Goal: Task Accomplishment & Management: Manage account settings

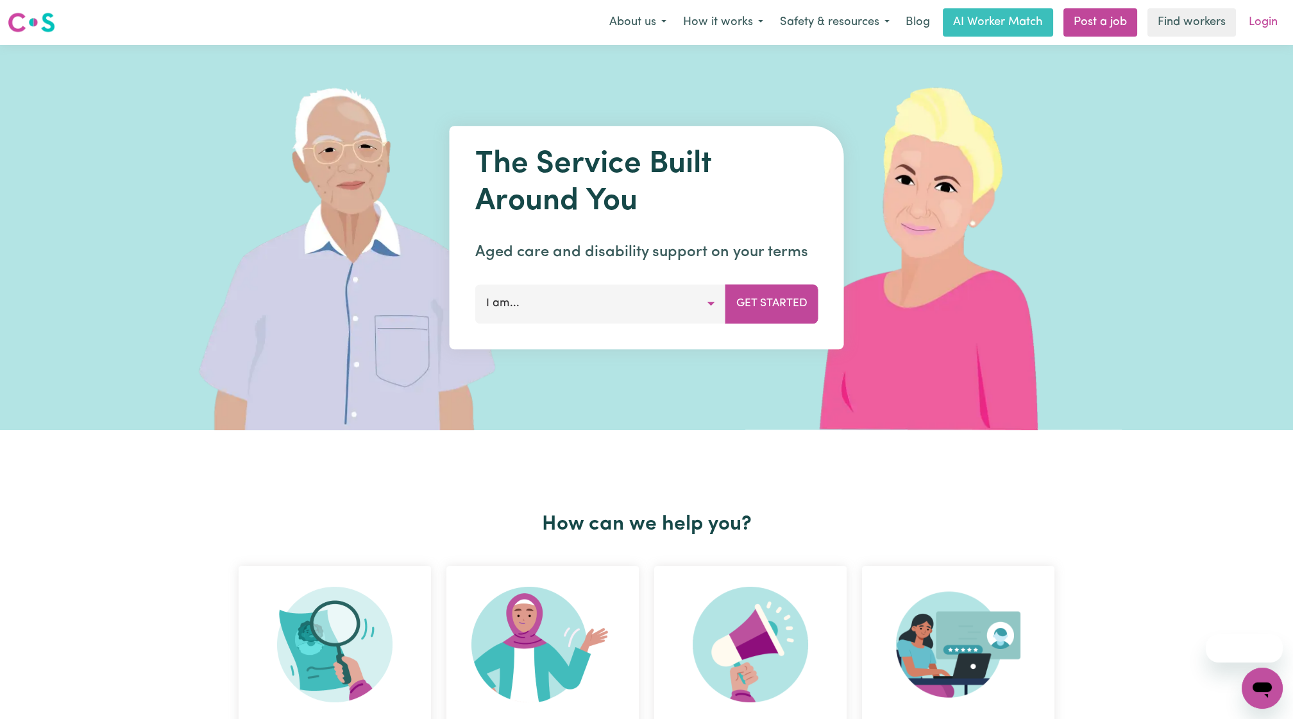
click at [1279, 13] on link "Login" at bounding box center [1264, 22] width 44 height 28
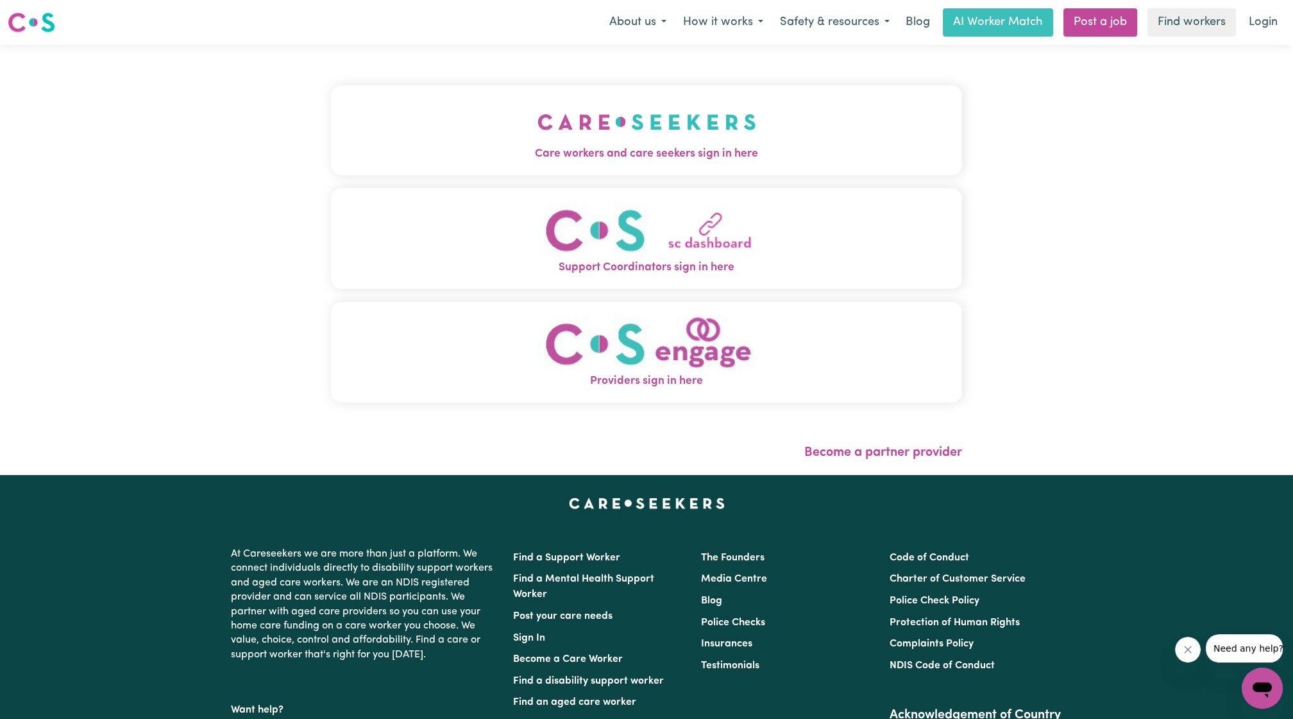
click at [491, 150] on span "Care workers and care seekers sign in here" at bounding box center [646, 154] width 631 height 17
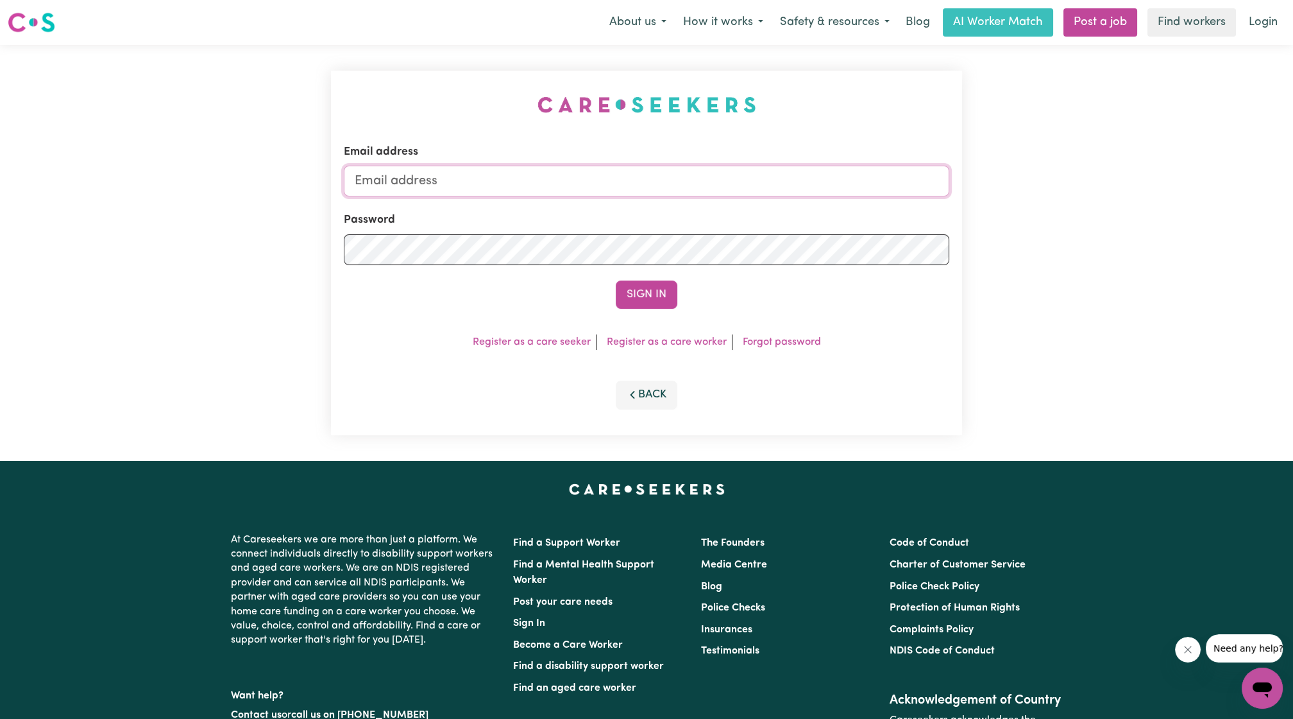
click at [495, 187] on input "Email address" at bounding box center [647, 181] width 606 height 31
drag, startPoint x: 422, startPoint y: 184, endPoint x: 728, endPoint y: 209, distance: 307.1
click at [728, 209] on form "Email address [EMAIL_ADDRESS][PERSON_NAME][DOMAIN_NAME] Password Sign In" at bounding box center [647, 226] width 606 height 165
type input "superuser~[EMAIL_ADDRESS][DOMAIN_NAME]"
click button "Sign In" at bounding box center [647, 294] width 62 height 28
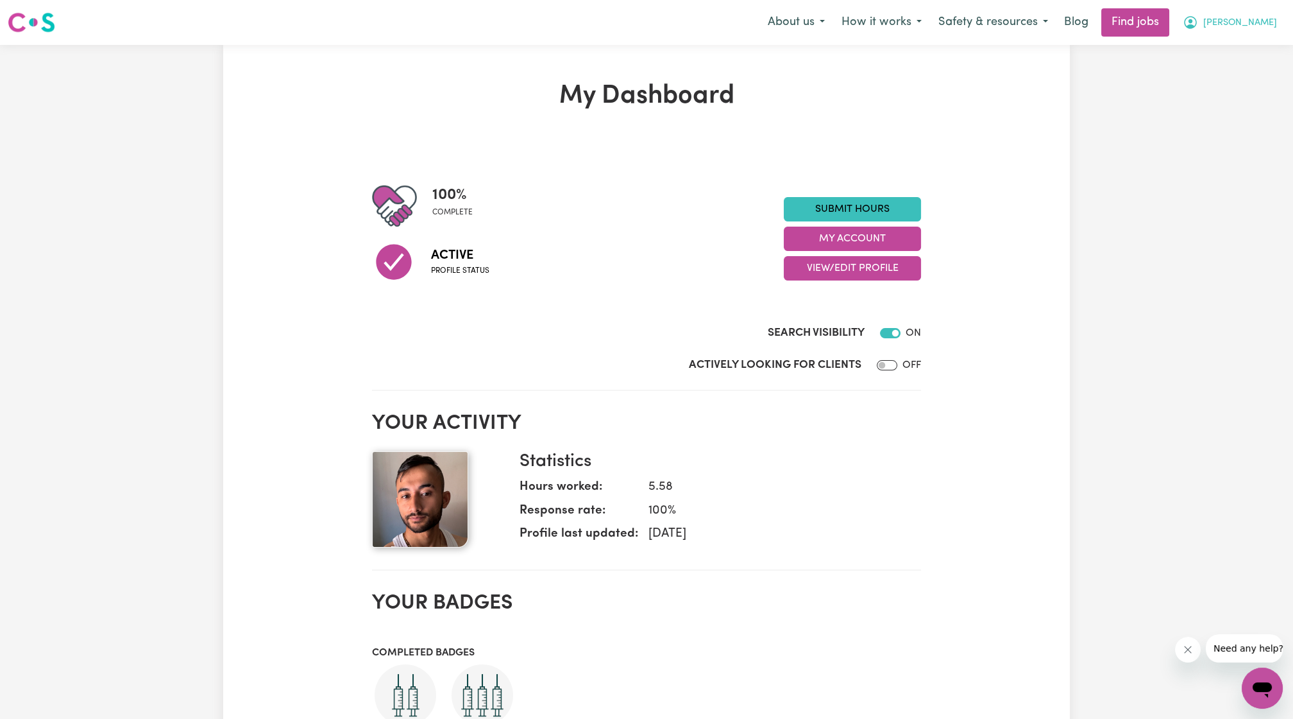
click at [1263, 24] on span "[PERSON_NAME]" at bounding box center [1241, 23] width 74 height 14
click at [1246, 41] on link "My Account" at bounding box center [1234, 50] width 101 height 24
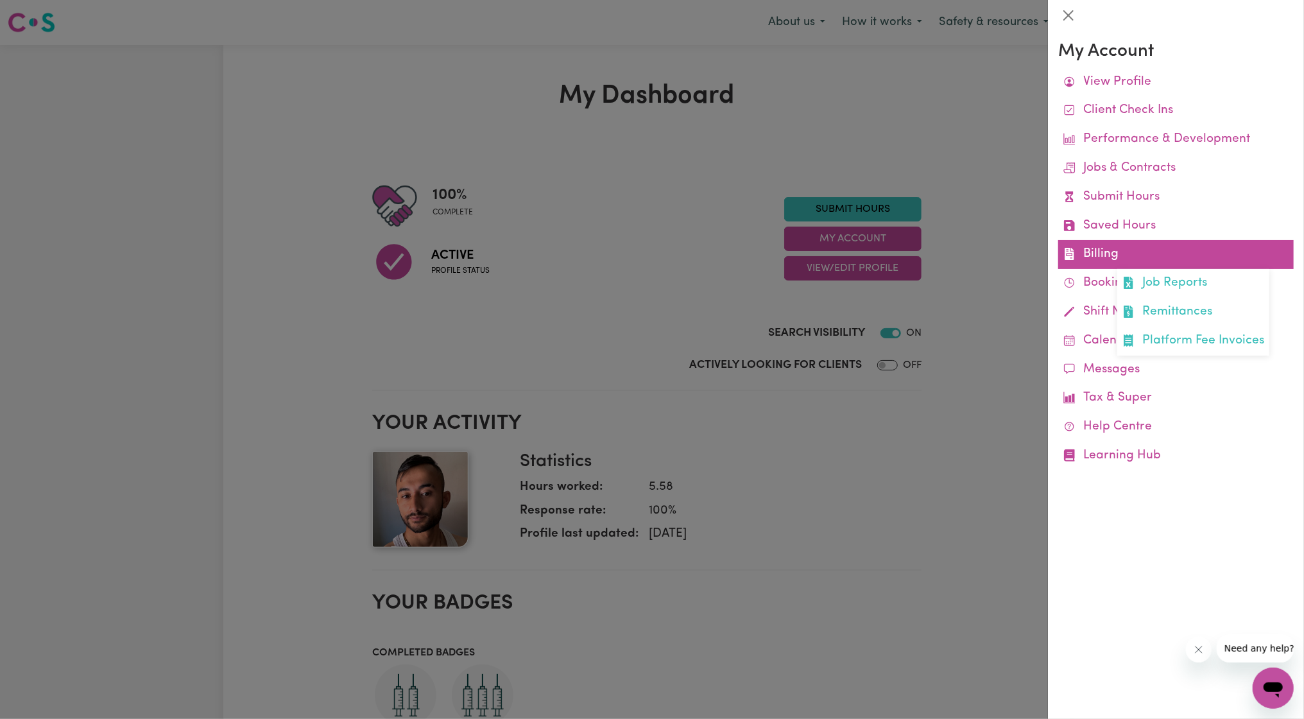
click at [1088, 256] on link "Billing Job Reports Remittances Platform Fee Invoices" at bounding box center [1175, 254] width 235 height 29
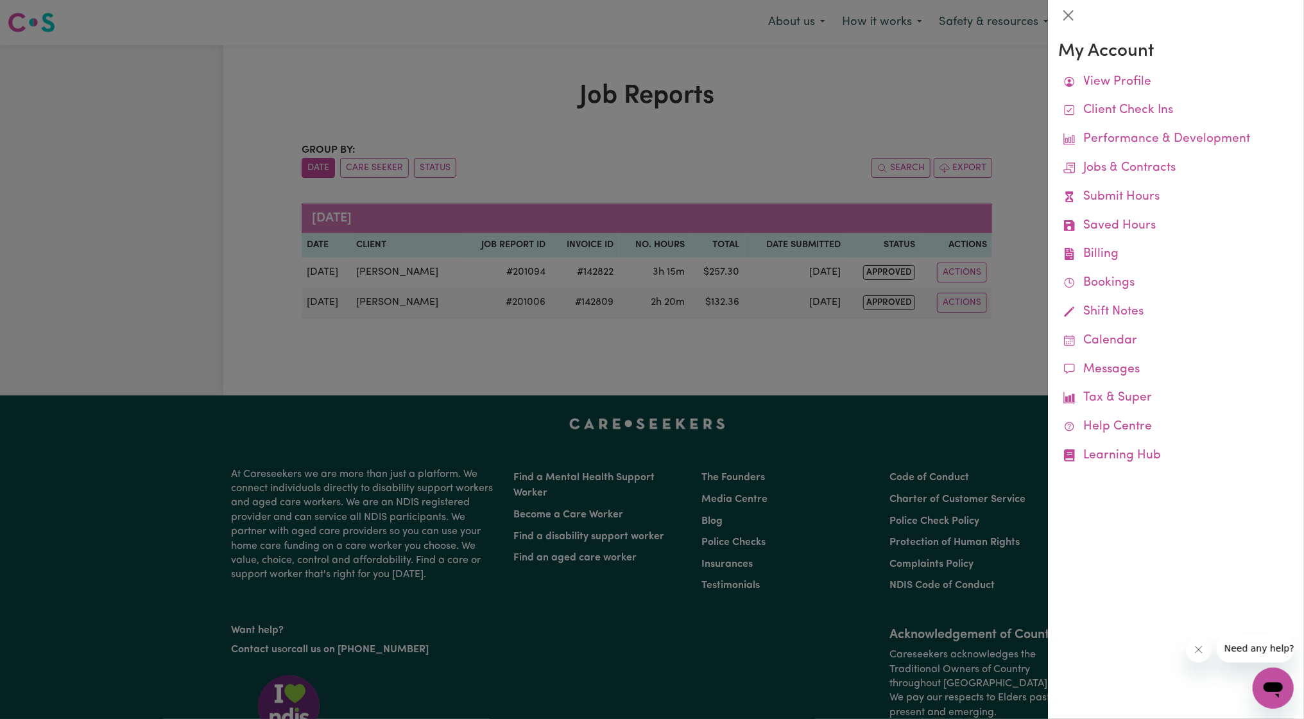
click at [647, 334] on div at bounding box center [652, 359] width 1304 height 719
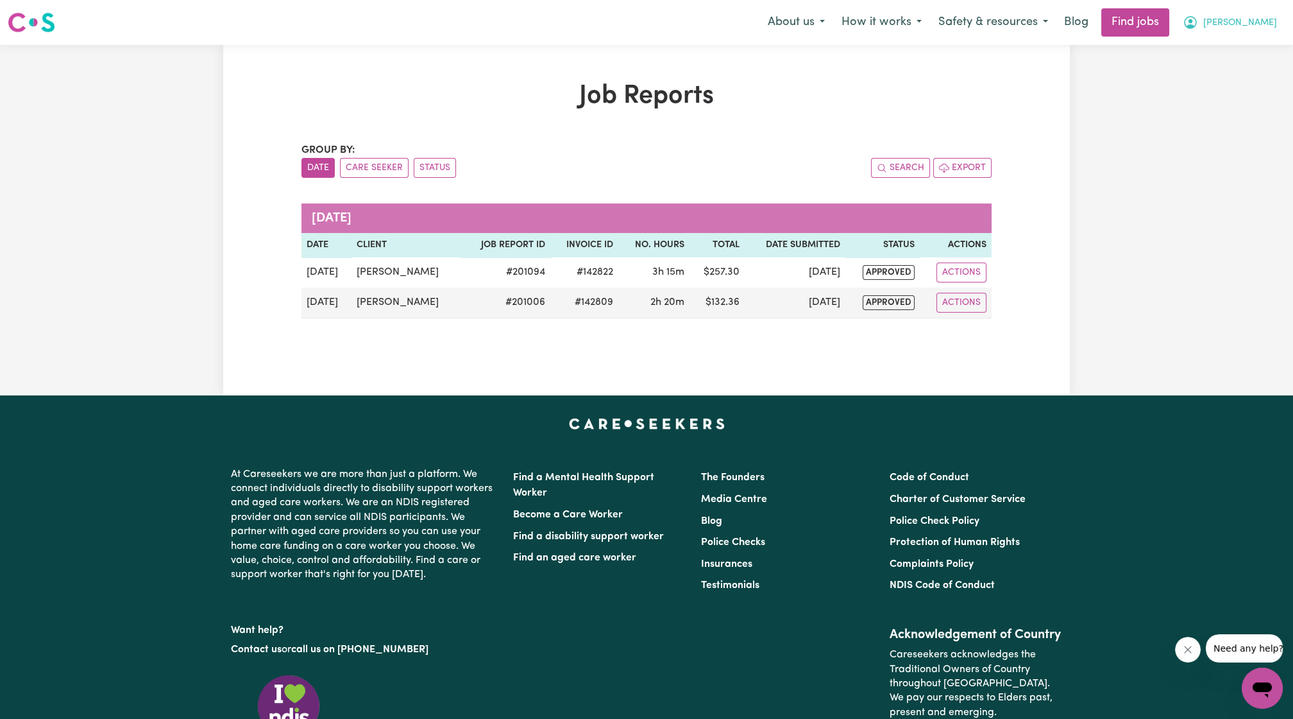
click at [1268, 22] on span "[PERSON_NAME]" at bounding box center [1241, 23] width 74 height 14
click at [1242, 94] on link "Logout" at bounding box center [1234, 98] width 101 height 24
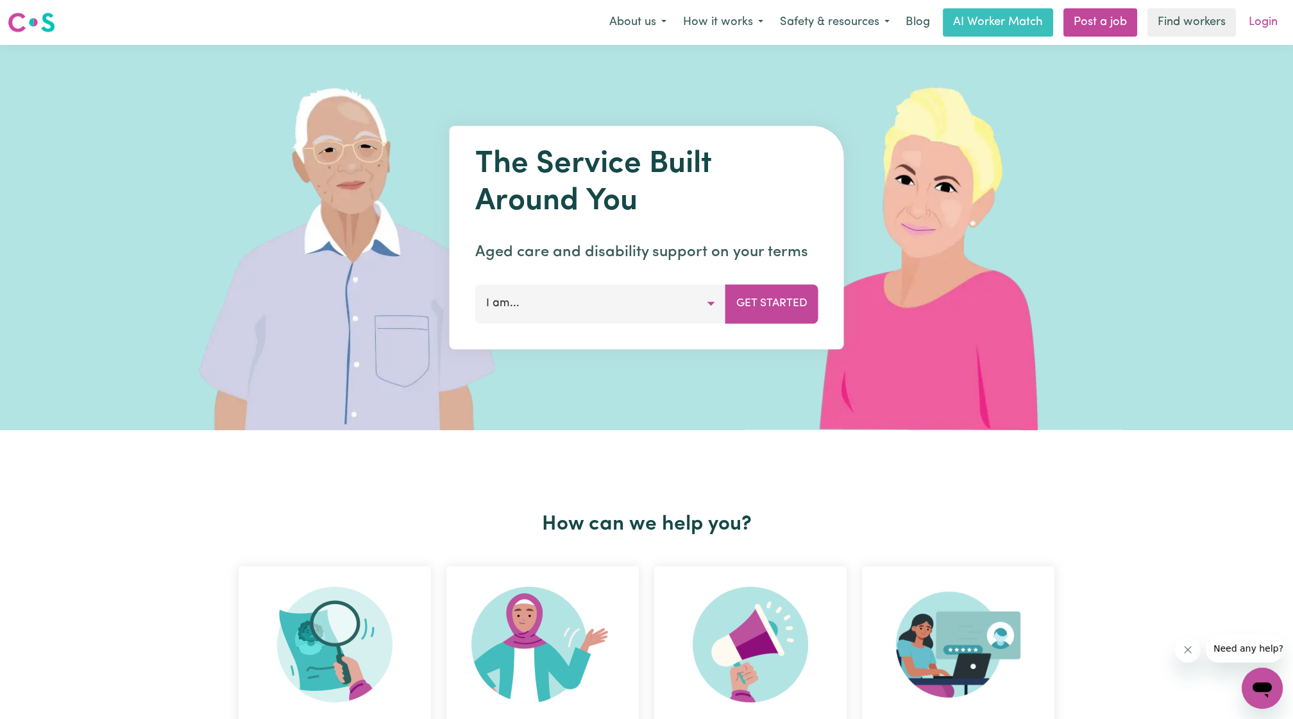
click at [1270, 26] on link "Login" at bounding box center [1264, 22] width 44 height 28
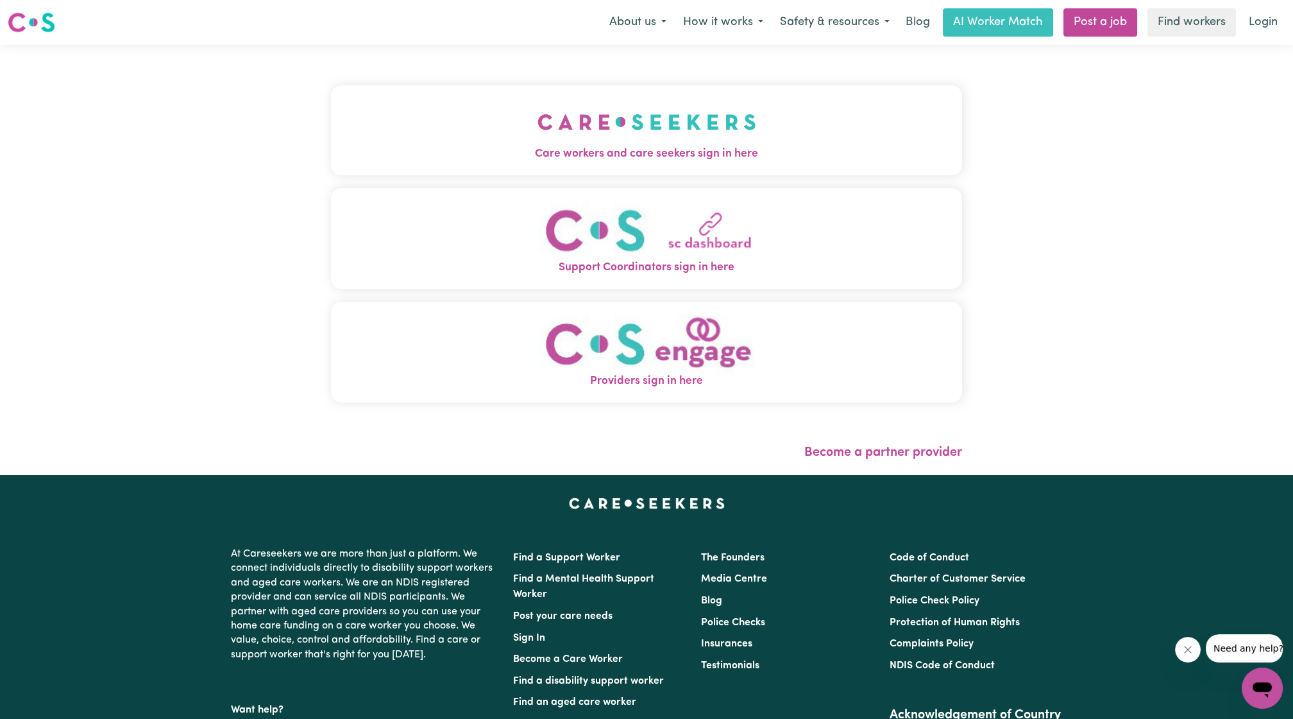
click at [688, 140] on div "Care workers and care seekers sign in here Support Coordinators sign in here Pr…" at bounding box center [646, 260] width 647 height 430
click at [683, 138] on img "Care workers and care seekers sign in here" at bounding box center [647, 121] width 219 height 47
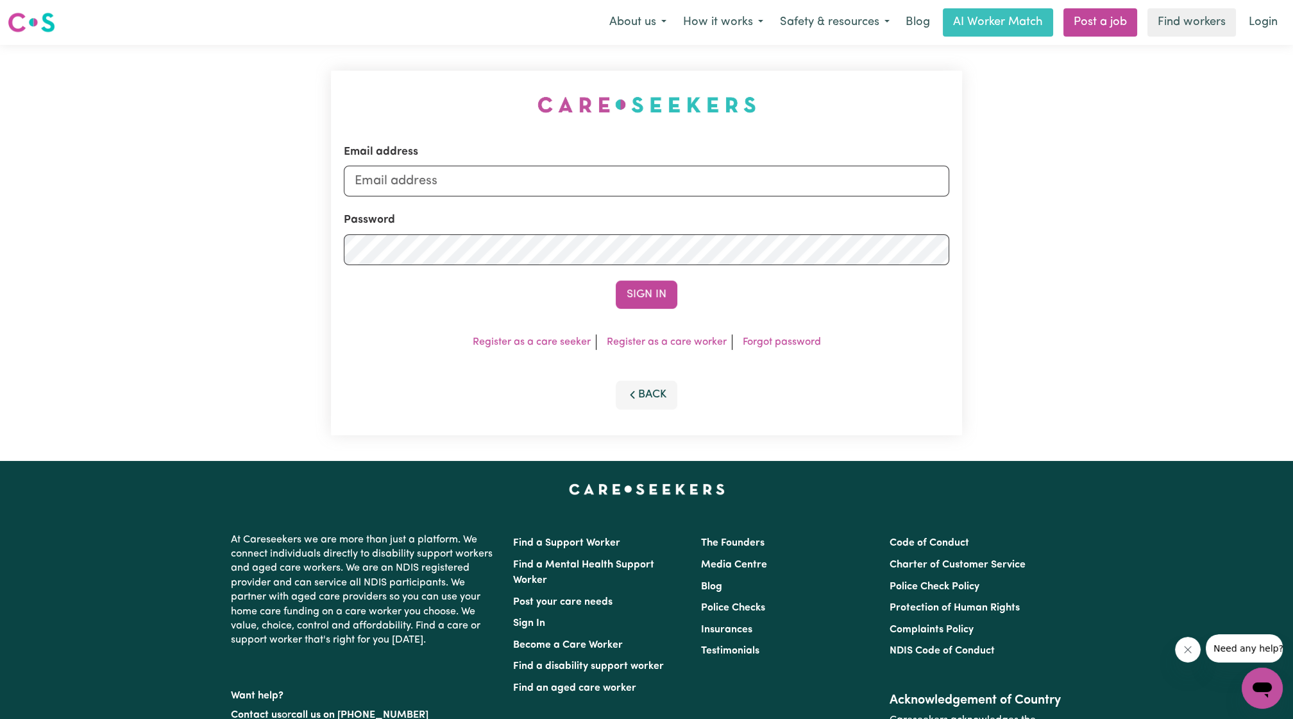
click at [620, 203] on form "Email address Password Sign In" at bounding box center [647, 226] width 606 height 165
click at [578, 162] on div "Email address" at bounding box center [647, 170] width 606 height 53
click at [552, 175] on input "Email address" at bounding box center [647, 181] width 606 height 31
drag, startPoint x: 418, startPoint y: 187, endPoint x: 710, endPoint y: 192, distance: 292.6
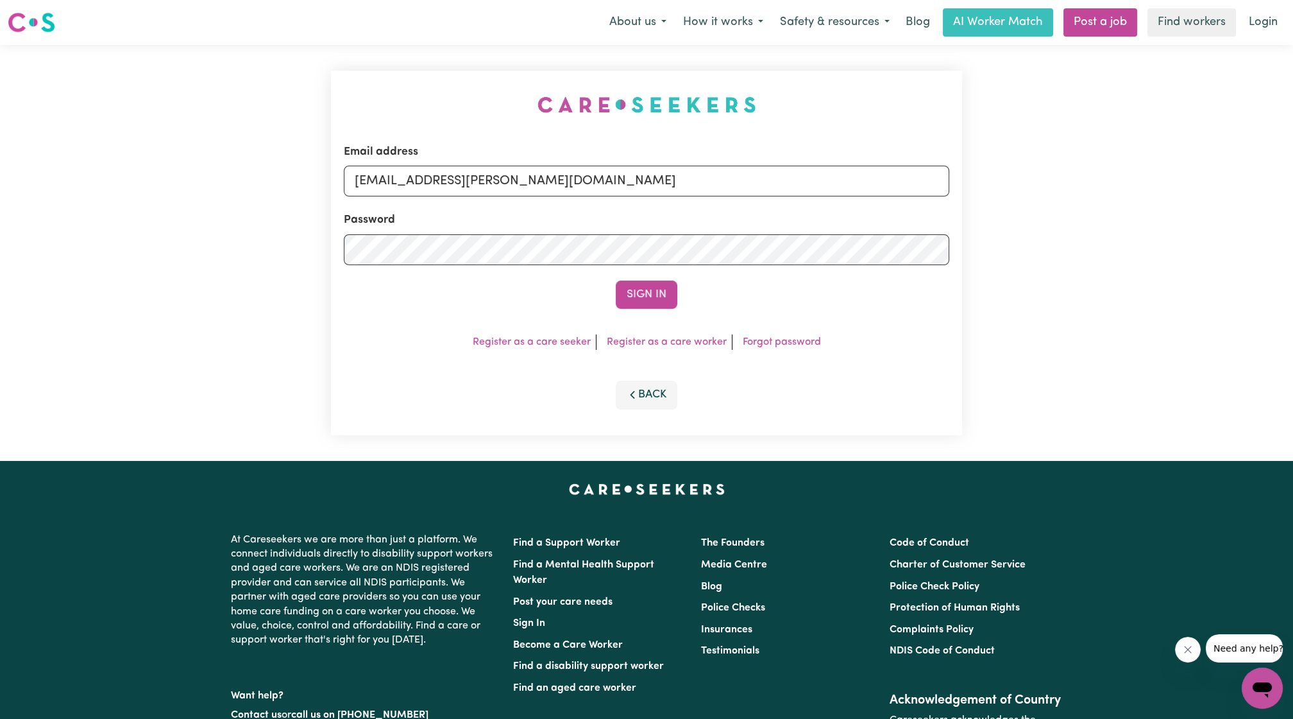
click at [710, 192] on input "[EMAIL_ADDRESS][PERSON_NAME][DOMAIN_NAME]" at bounding box center [647, 181] width 606 height 31
type input "[EMAIL_ADDRESS][DOMAIN_NAME]"
click at [653, 297] on button "Sign In" at bounding box center [647, 294] width 62 height 28
